Goal: Information Seeking & Learning: Learn about a topic

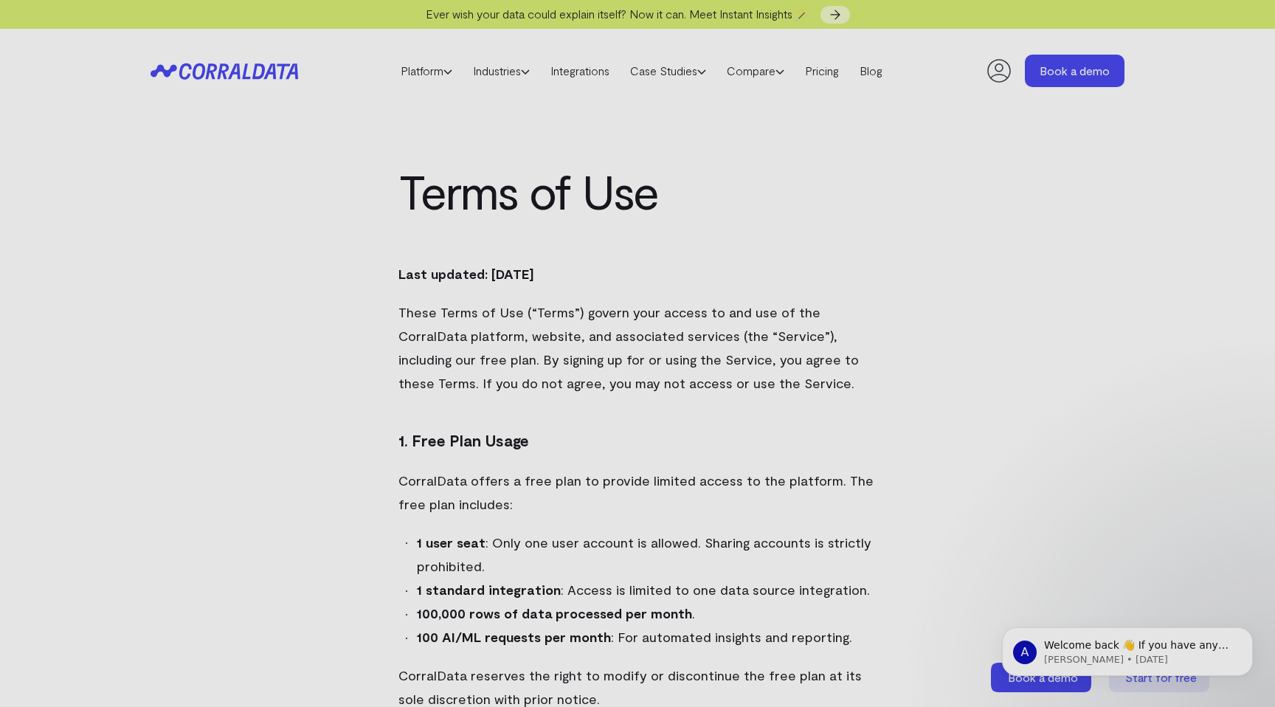
click at [412, 184] on h1 "Terms of Use" at bounding box center [637, 190] width 478 height 53
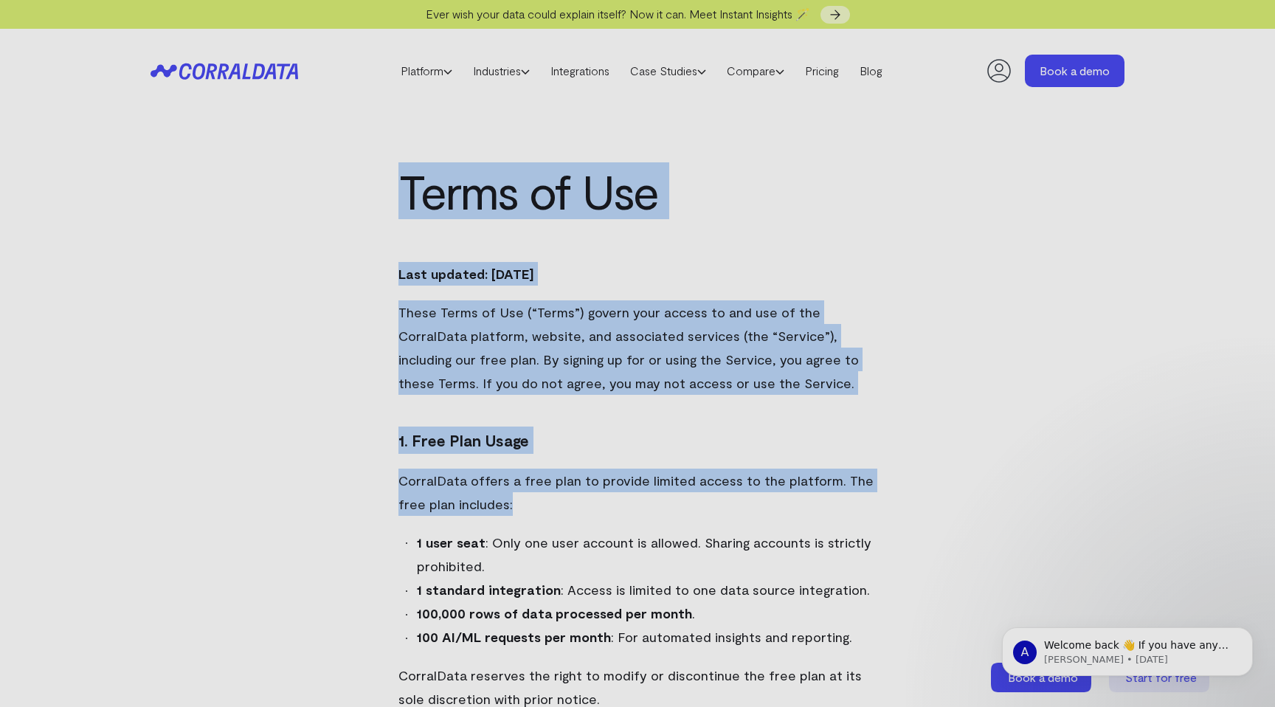
drag, startPoint x: 412, startPoint y: 184, endPoint x: 690, endPoint y: 505, distance: 425.1
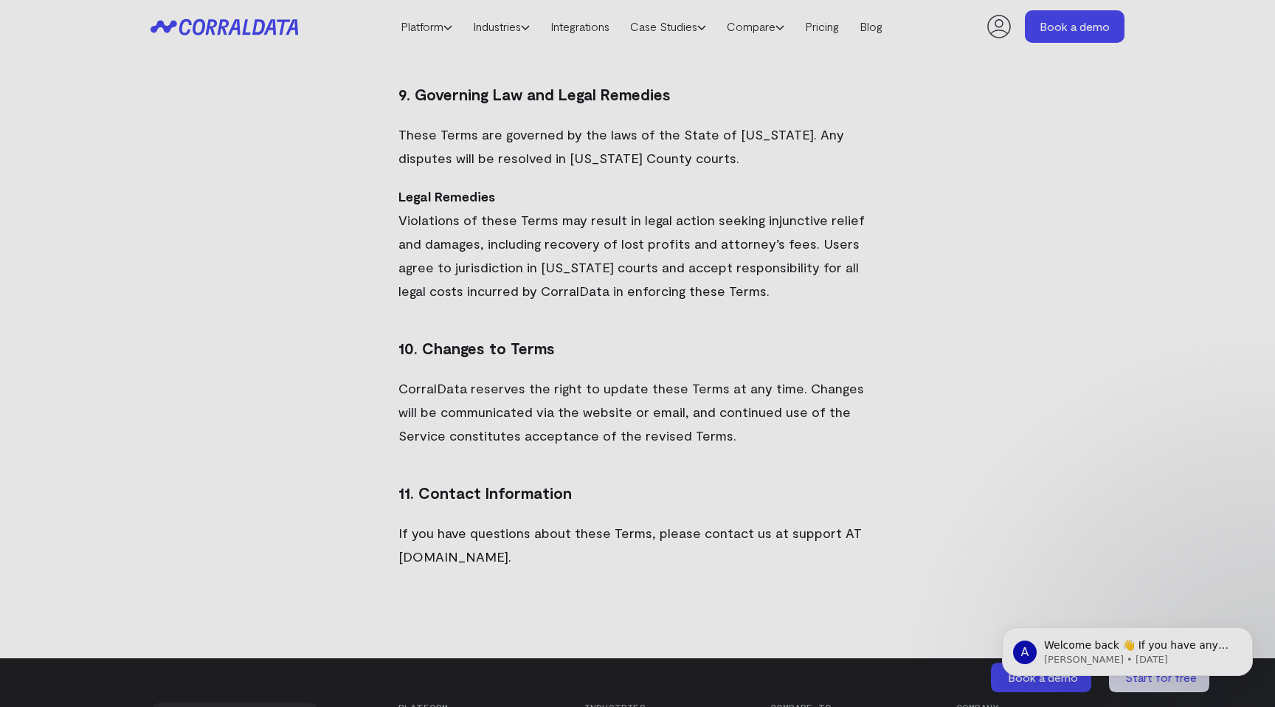
scroll to position [2992, 0]
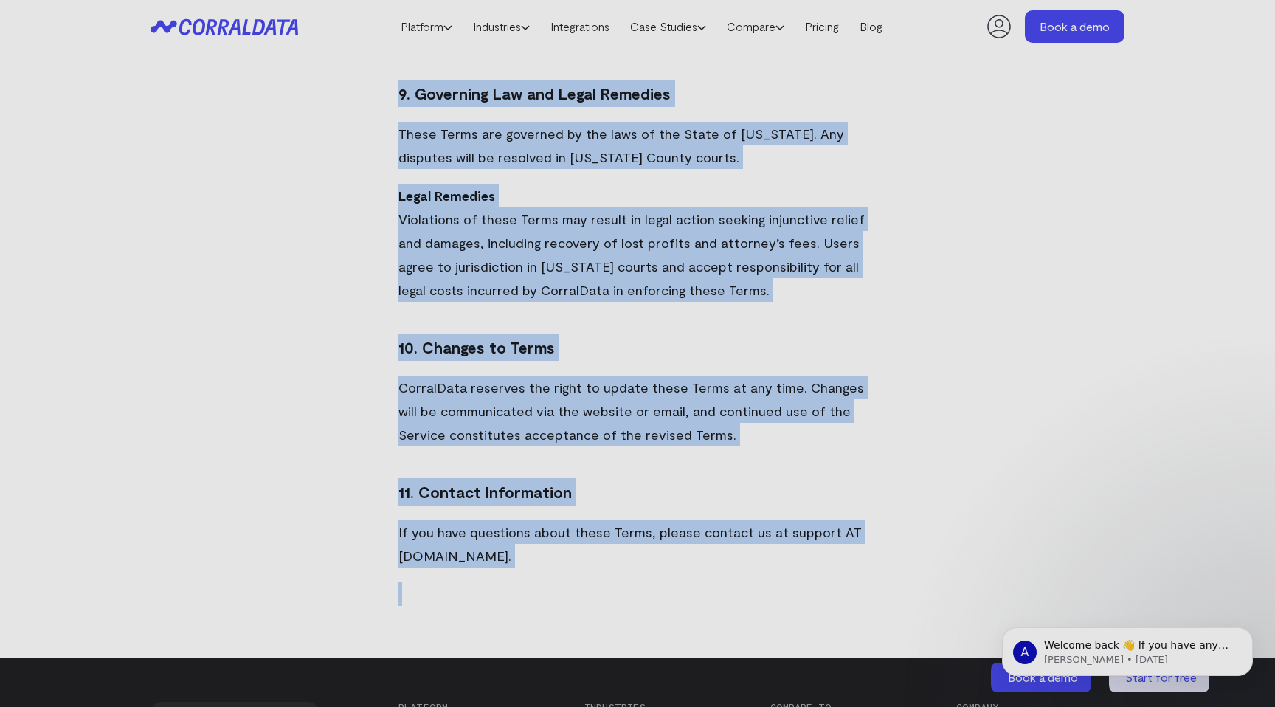
copy div "Lorem ip Dol Sita consect: Adipi 3, 3686 Elits Doeiu te Inc (“Utlab”) etdolo ma…"
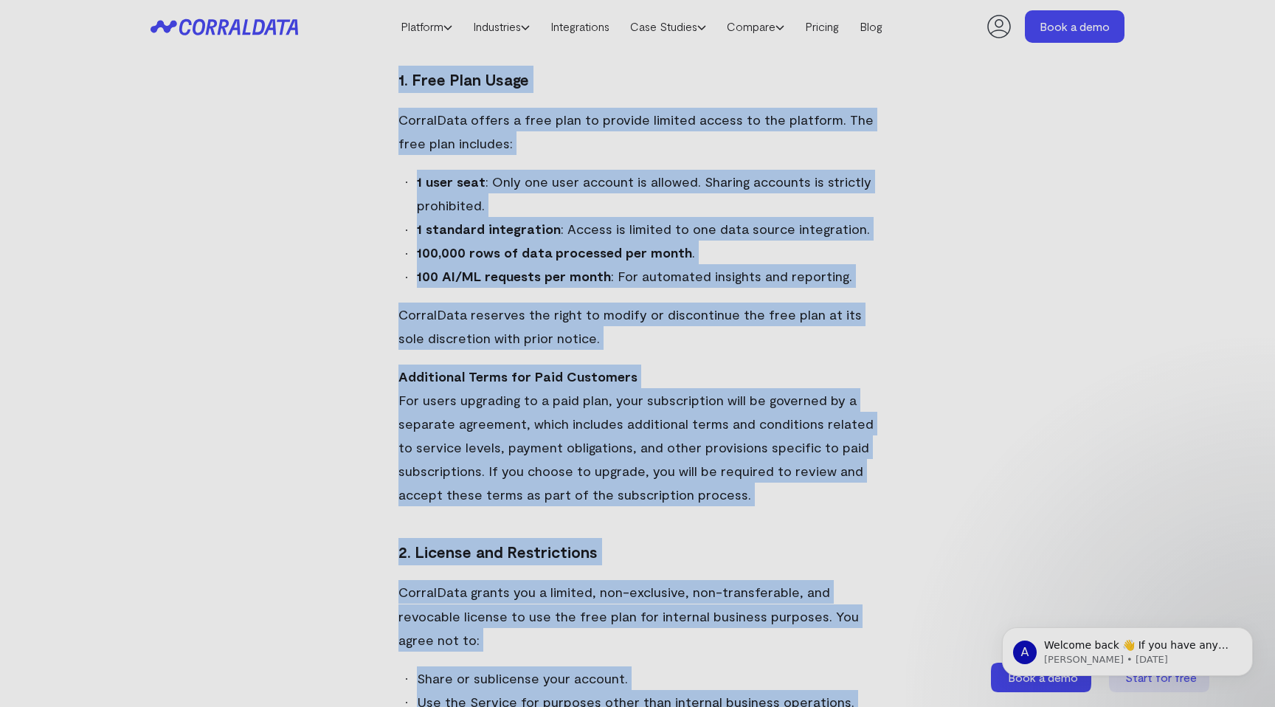
scroll to position [0, 0]
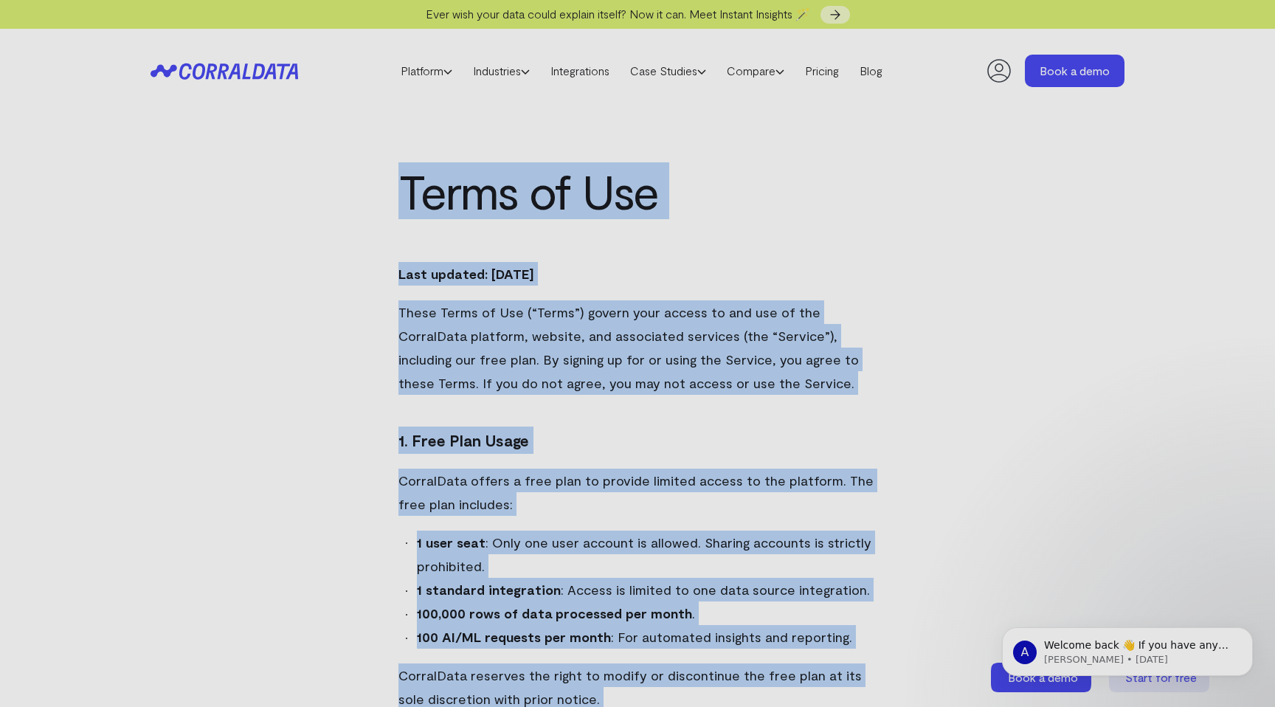
copy div "Lorem ip Dol Sita consect: Adipi 3, 3686 Elits Doeiu te Inc (“Utlab”) etdolo ma…"
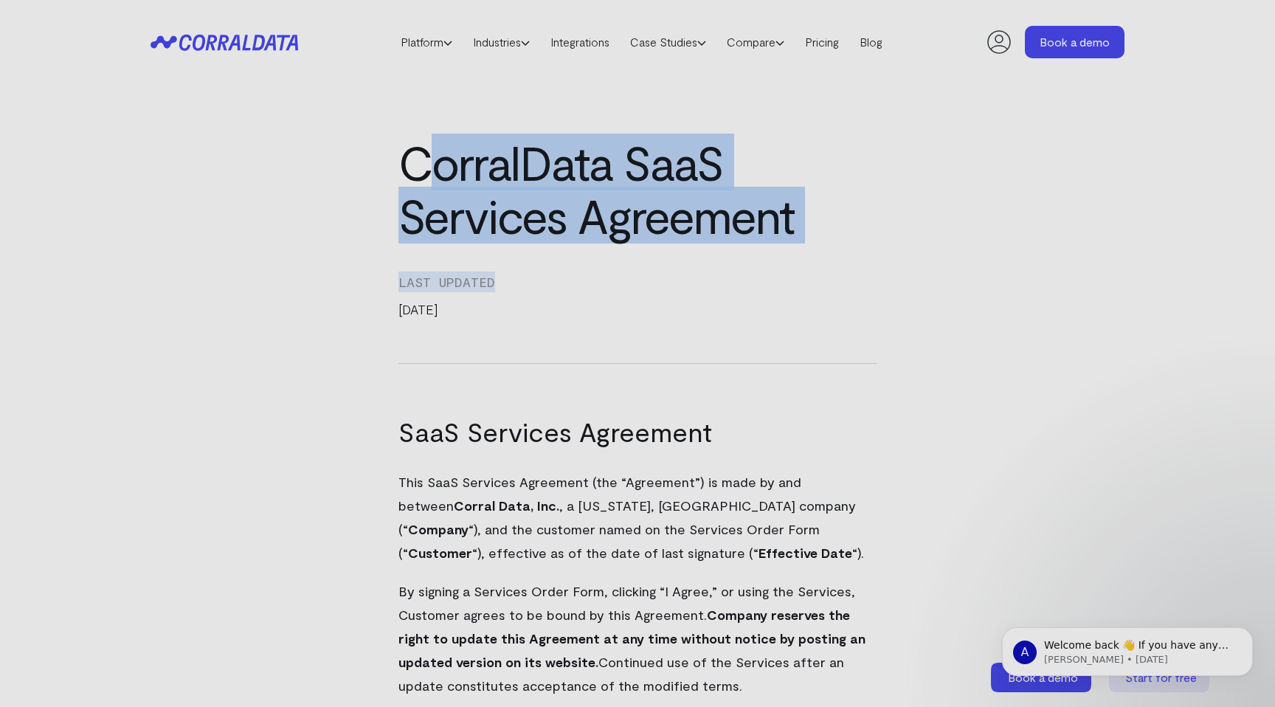
drag, startPoint x: 423, startPoint y: 159, endPoint x: 589, endPoint y: 288, distance: 210.7
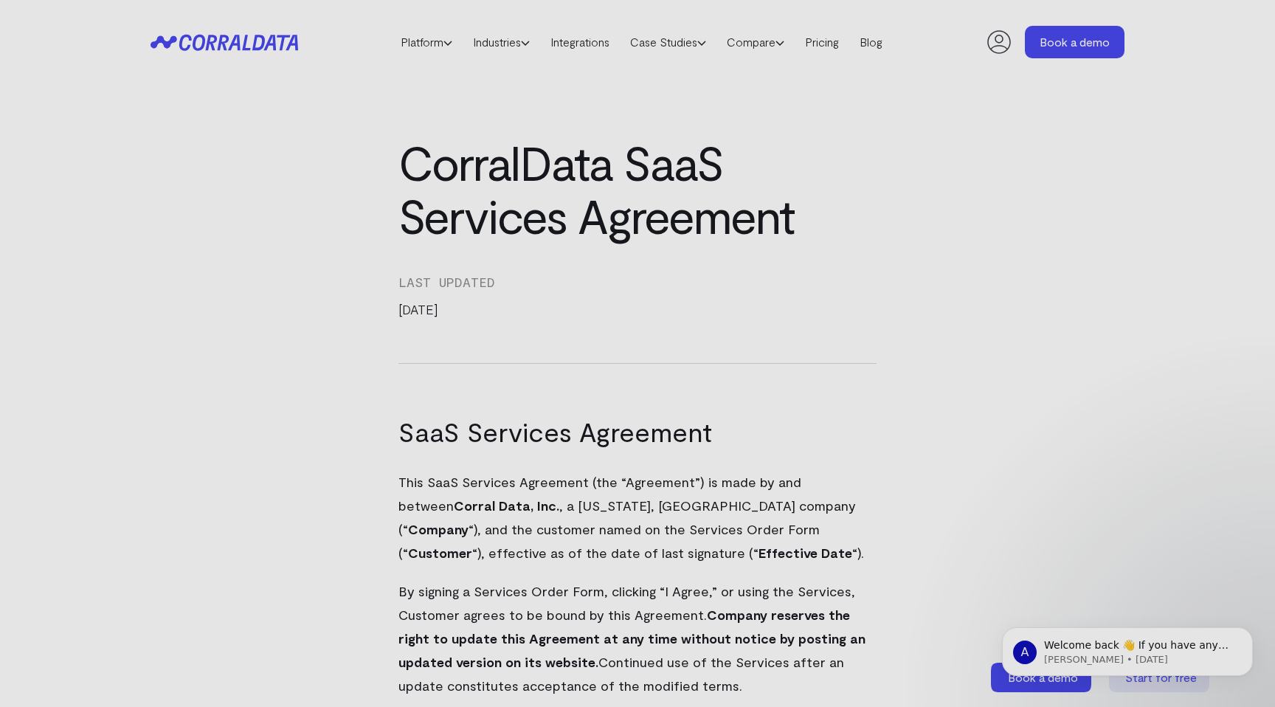
click at [474, 163] on h1 "CorralData SaaS Services Agreement" at bounding box center [637, 189] width 478 height 106
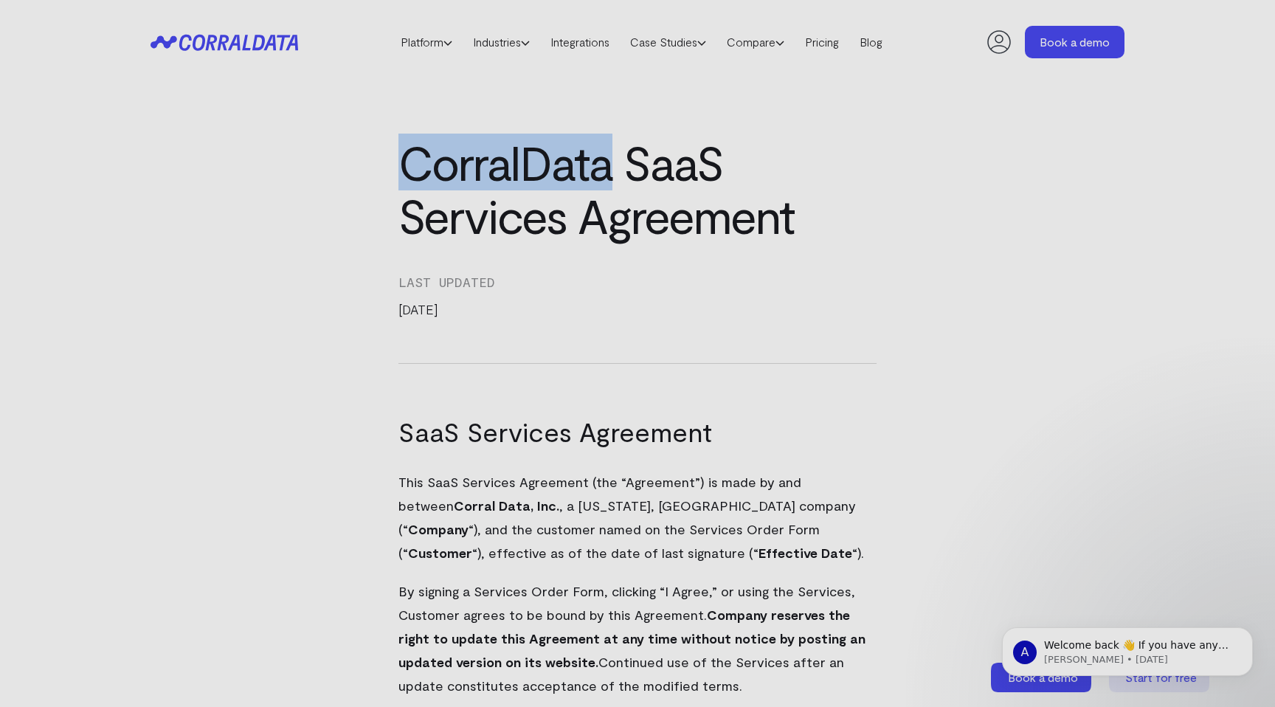
click at [474, 163] on h1 "CorralData SaaS Services Agreement" at bounding box center [637, 189] width 478 height 106
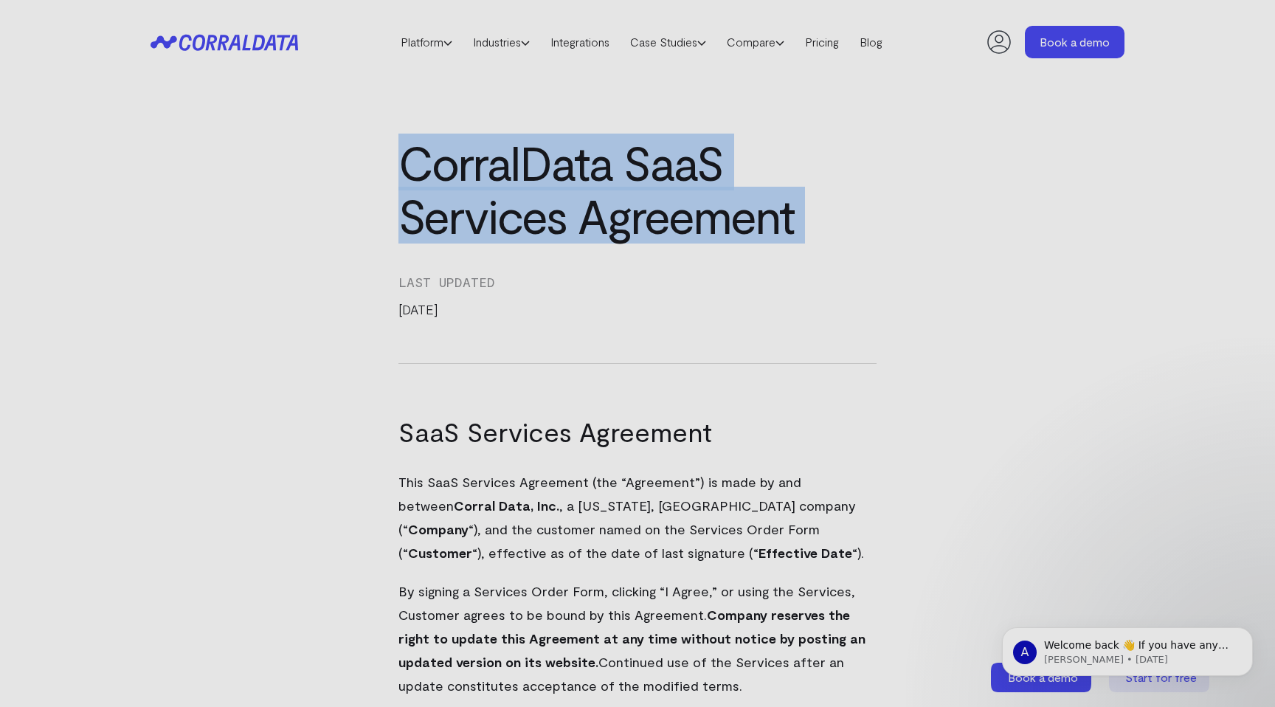
click at [474, 163] on h1 "CorralData SaaS Services Agreement" at bounding box center [637, 189] width 478 height 106
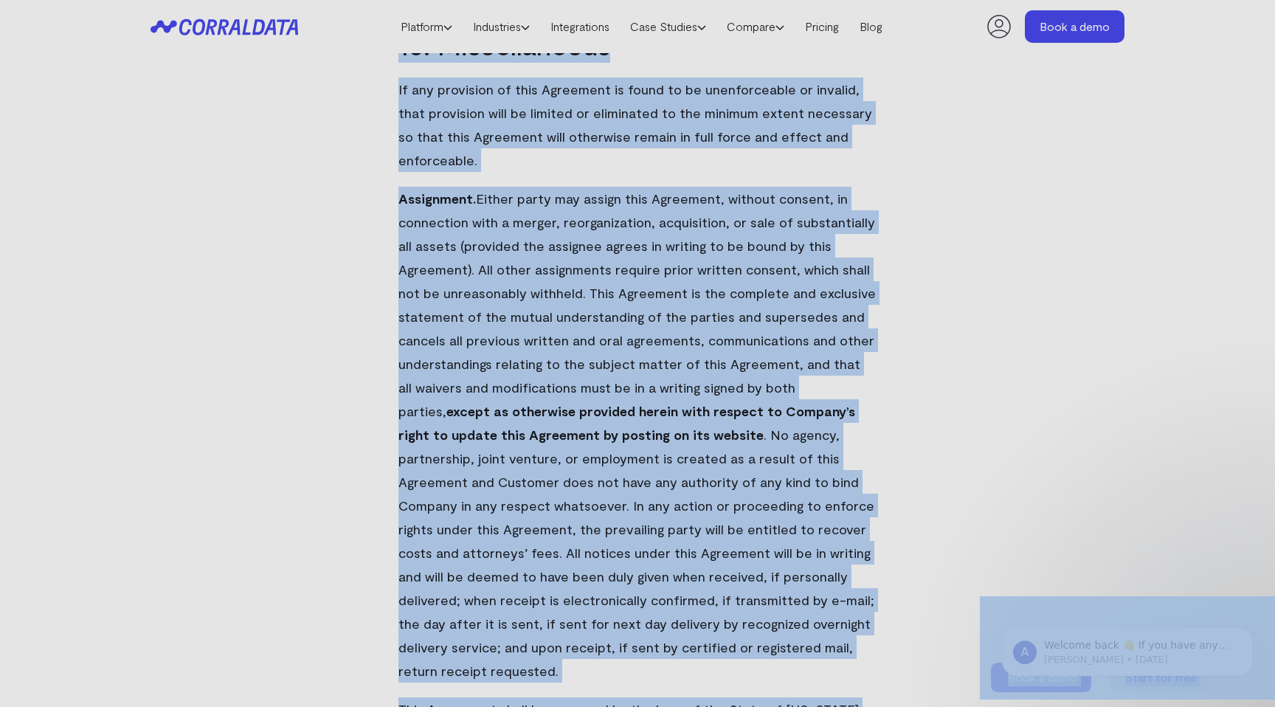
scroll to position [10244, 0]
